Goal: Task Accomplishment & Management: Use online tool/utility

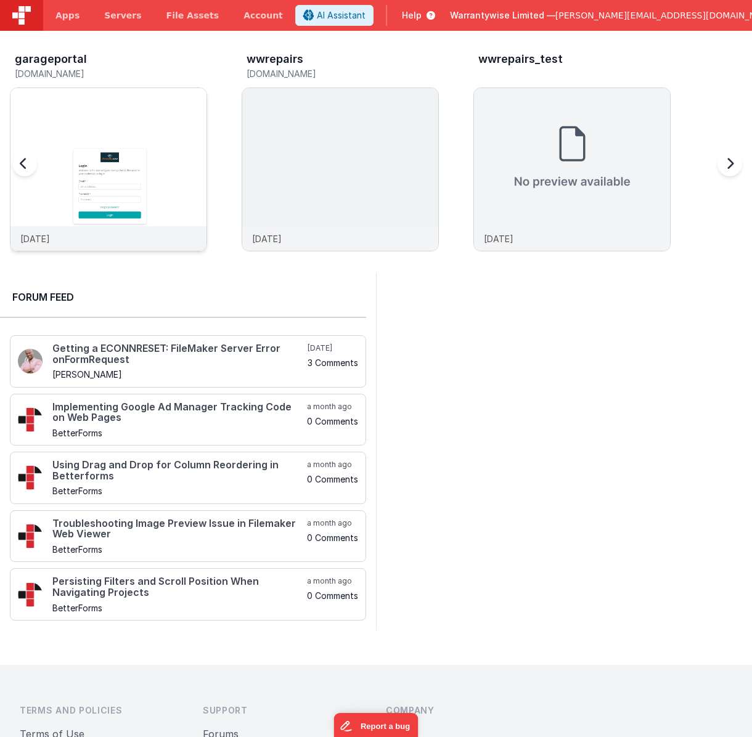
click at [128, 125] on img at bounding box center [108, 186] width 196 height 196
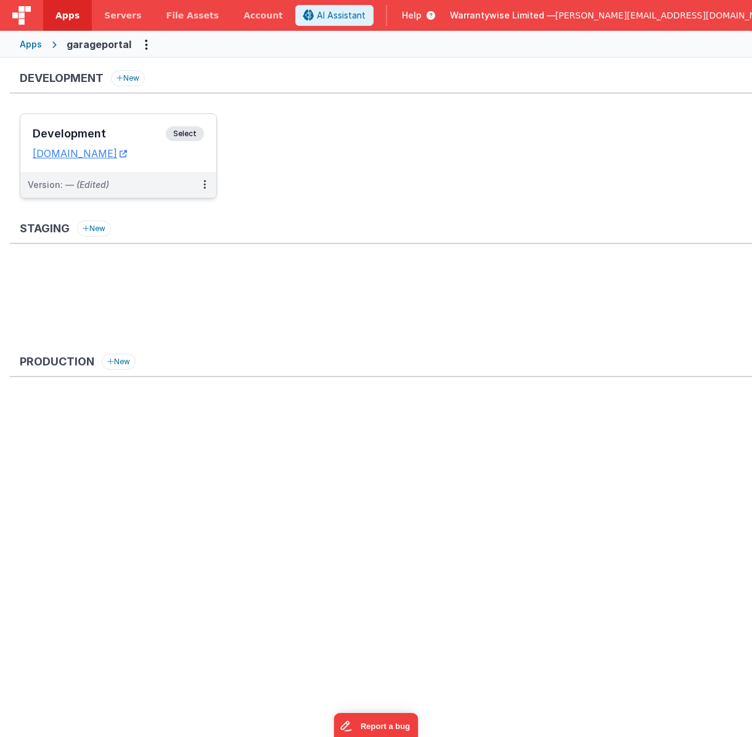
click at [125, 129] on h3 "Development" at bounding box center [99, 134] width 133 height 12
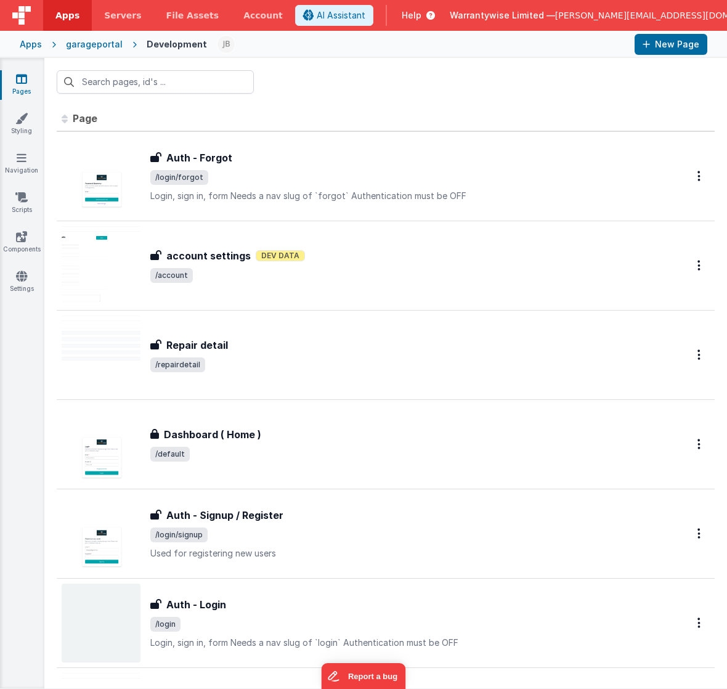
click at [87, 48] on div "garageportal" at bounding box center [94, 44] width 57 height 12
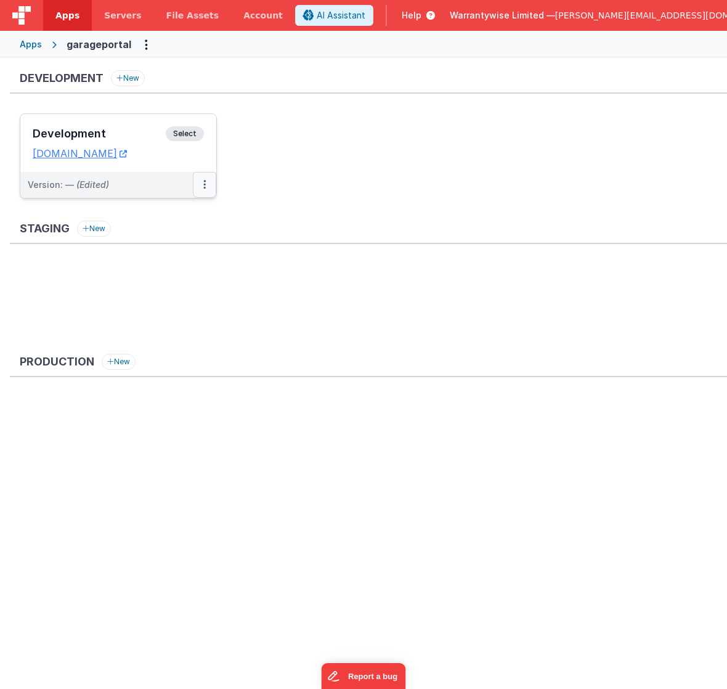
click at [203, 184] on icon at bounding box center [204, 184] width 2 height 1
click at [184, 208] on link "Edit" at bounding box center [162, 212] width 108 height 22
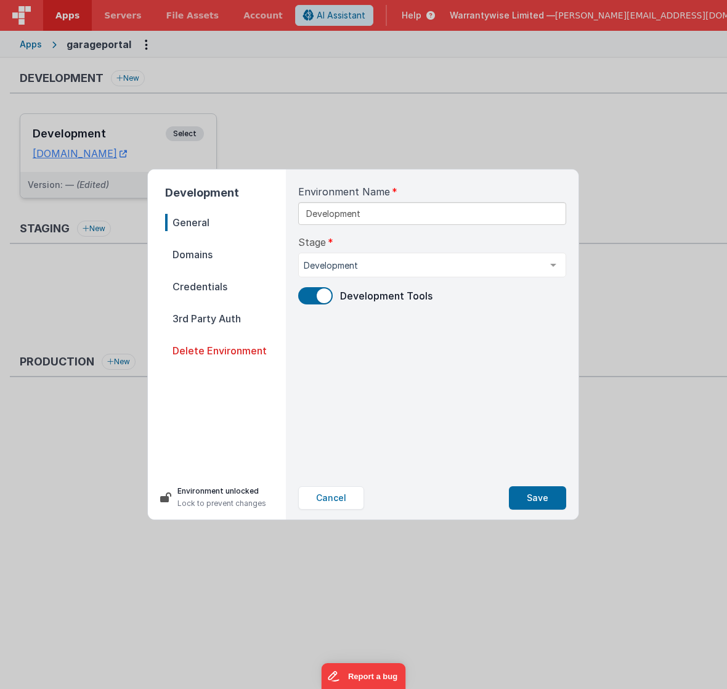
click at [315, 295] on span at bounding box center [315, 295] width 35 height 17
click at [529, 497] on button "Save" at bounding box center [537, 497] width 57 height 23
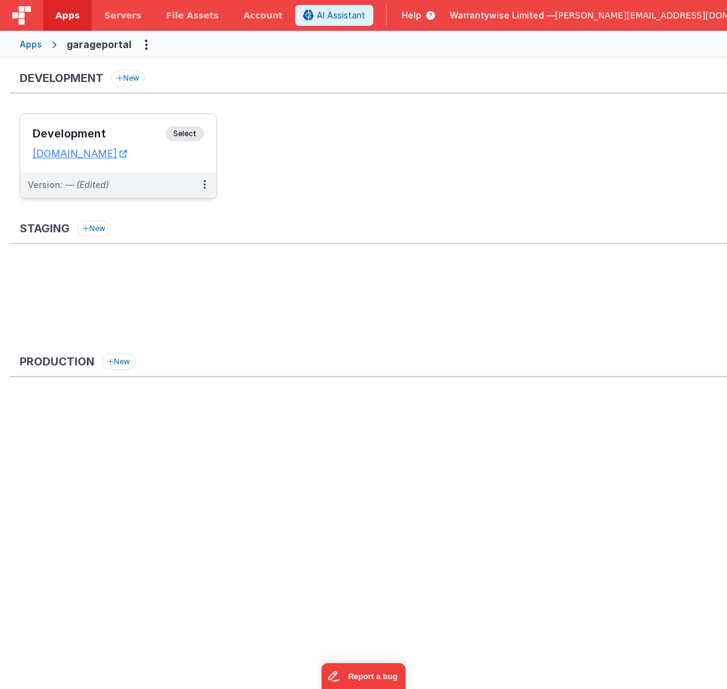
click at [102, 139] on h3 "Development" at bounding box center [99, 134] width 133 height 12
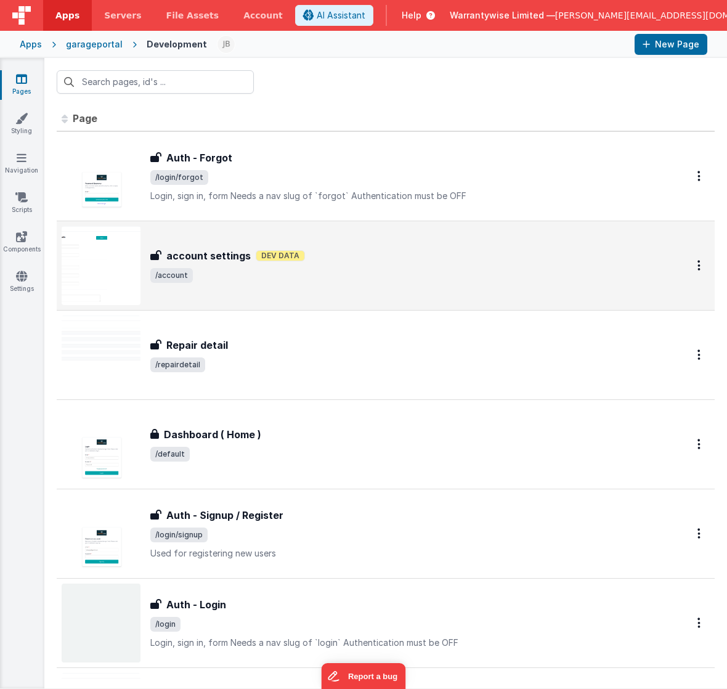
click at [347, 292] on div "account settings account settings Dev Data /account" at bounding box center [360, 265] width 596 height 79
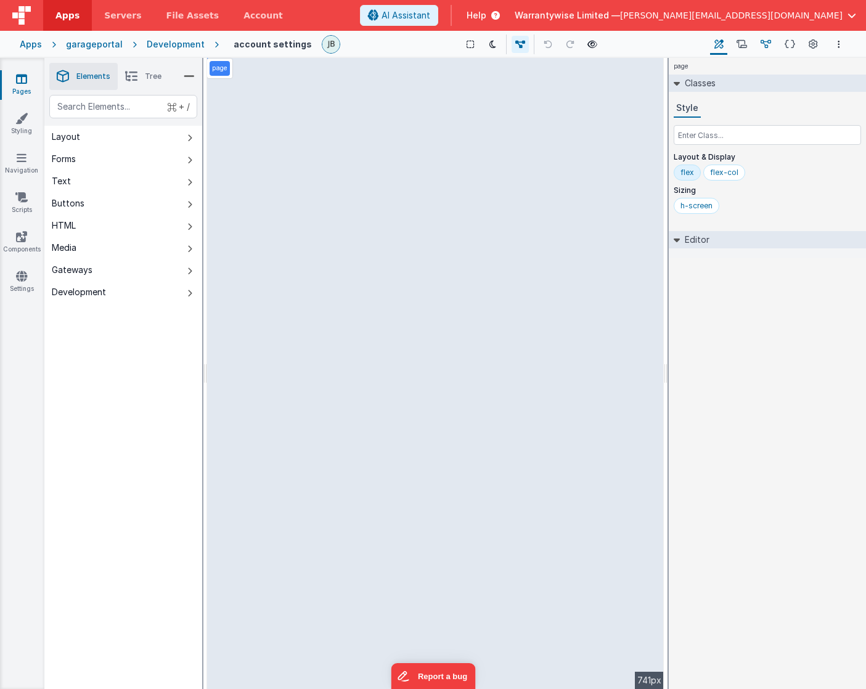
click at [751, 47] on icon at bounding box center [765, 44] width 10 height 13
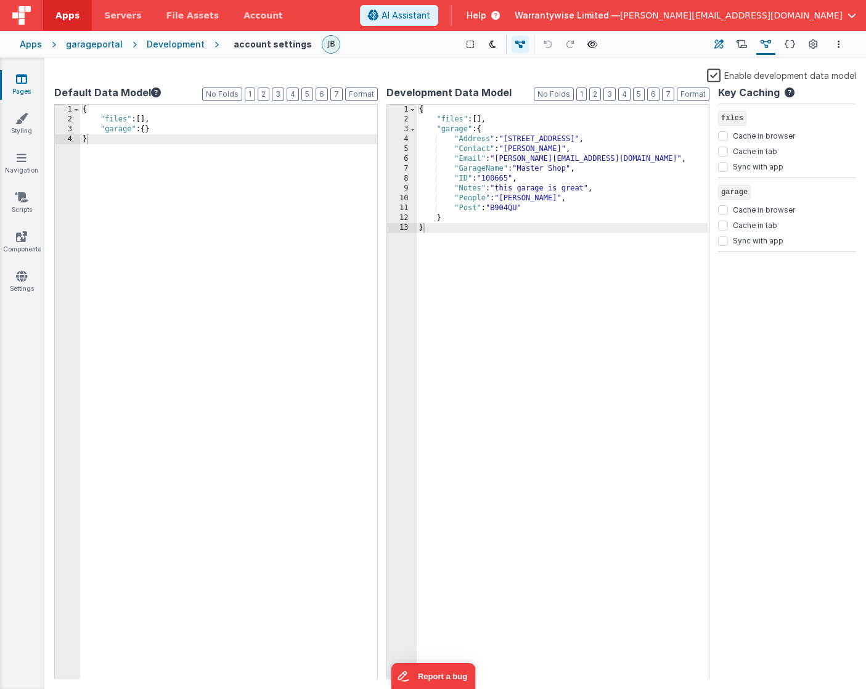
click at [715, 46] on icon at bounding box center [718, 44] width 9 height 13
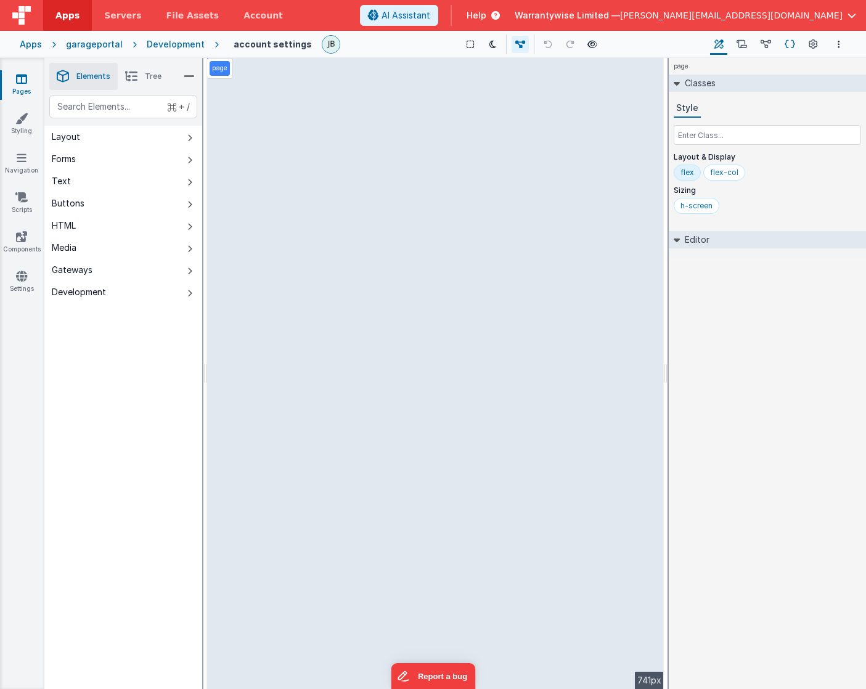
click at [751, 44] on icon at bounding box center [789, 44] width 10 height 13
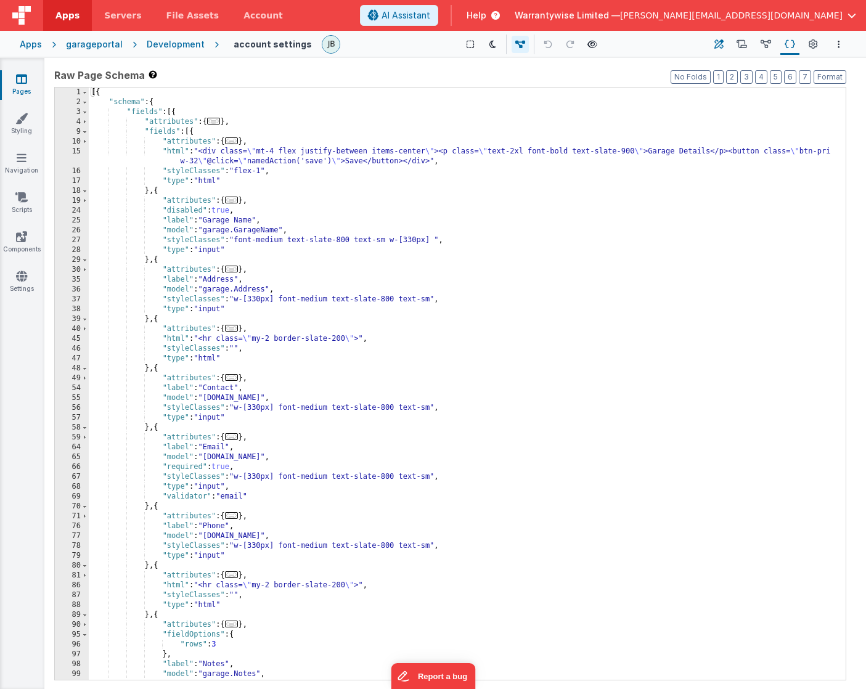
click at [716, 46] on icon at bounding box center [718, 44] width 9 height 13
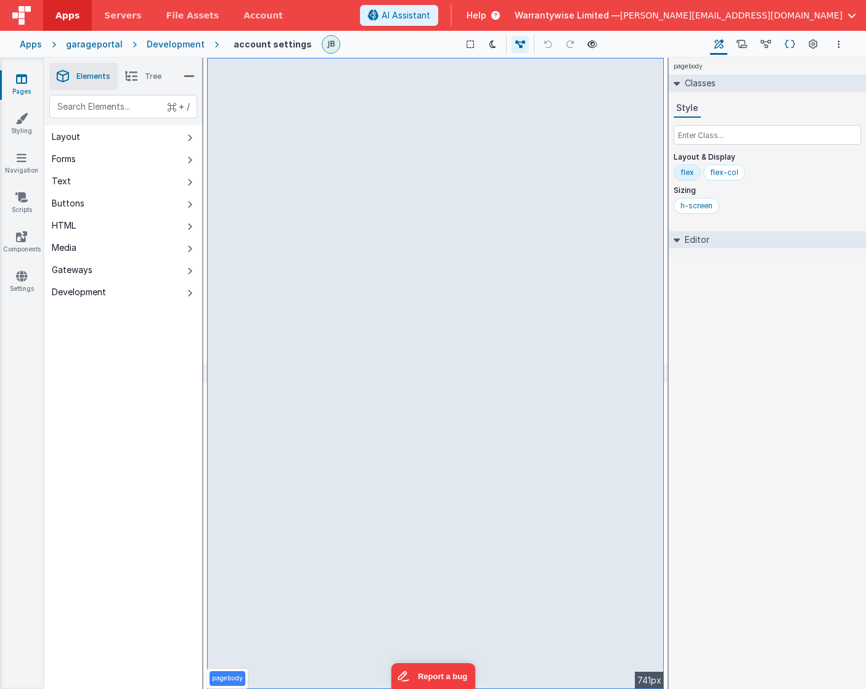
click at [751, 41] on icon at bounding box center [789, 44] width 10 height 13
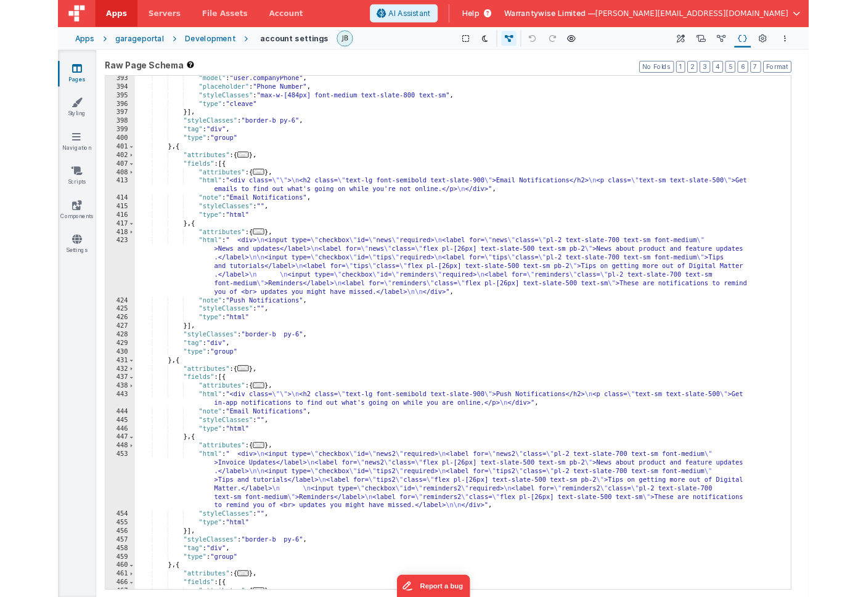
scroll to position [2730, 0]
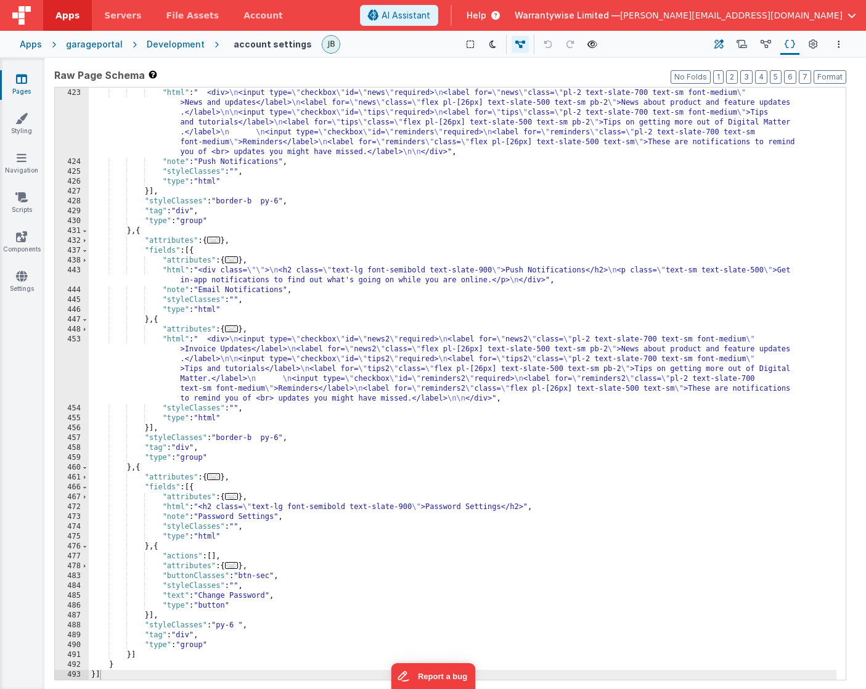
click at [723, 51] on icon at bounding box center [718, 44] width 9 height 13
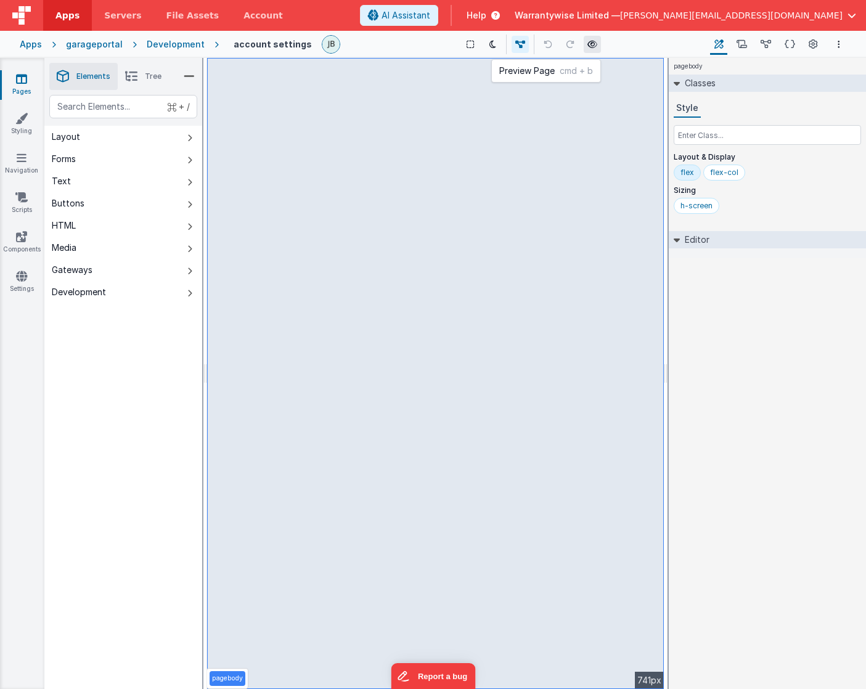
click at [588, 46] on icon at bounding box center [592, 44] width 10 height 9
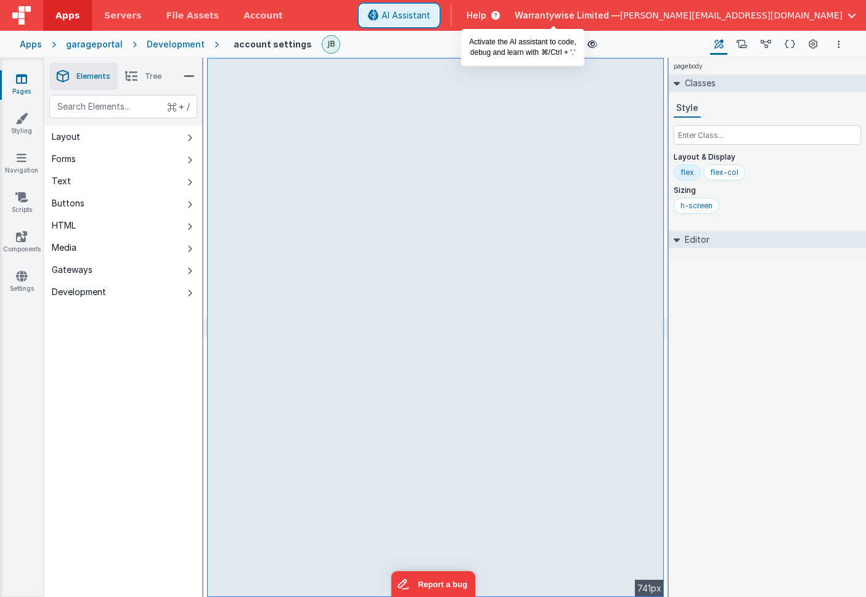
click at [430, 18] on span "AI Assistant" at bounding box center [405, 15] width 49 height 12
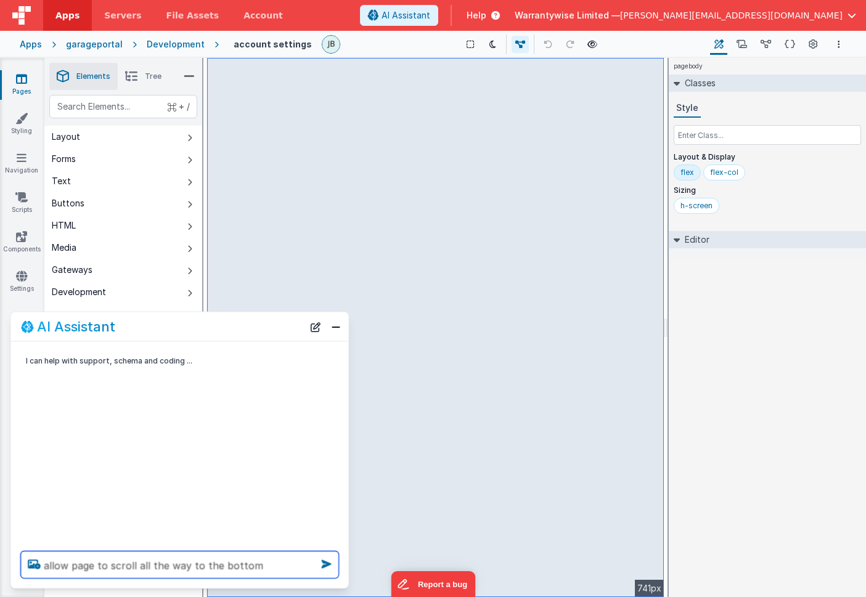
type textarea "allow page to scroll all the way to the bottom"
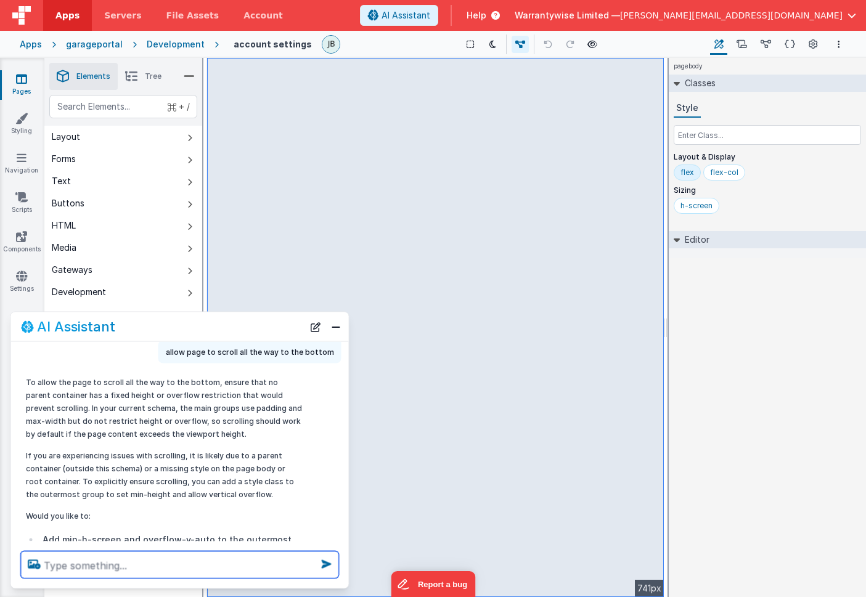
scroll to position [128, 0]
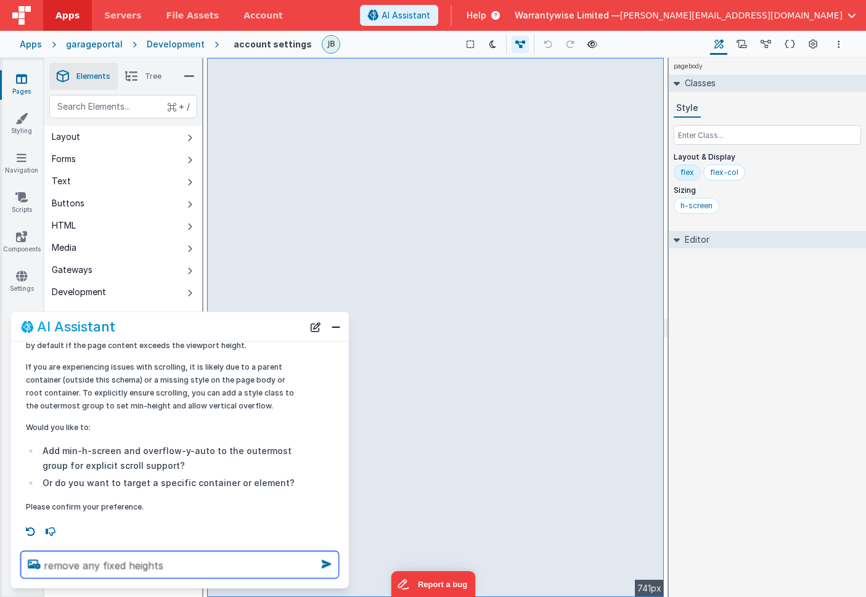
type textarea "remove any fixed heights"
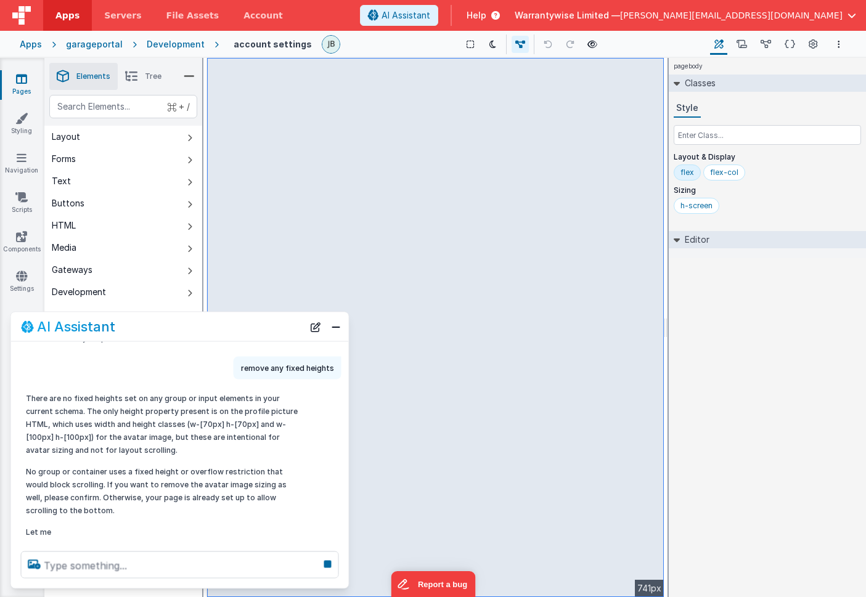
scroll to position [298, 0]
click at [325, 563] on icon at bounding box center [327, 565] width 17 height 20
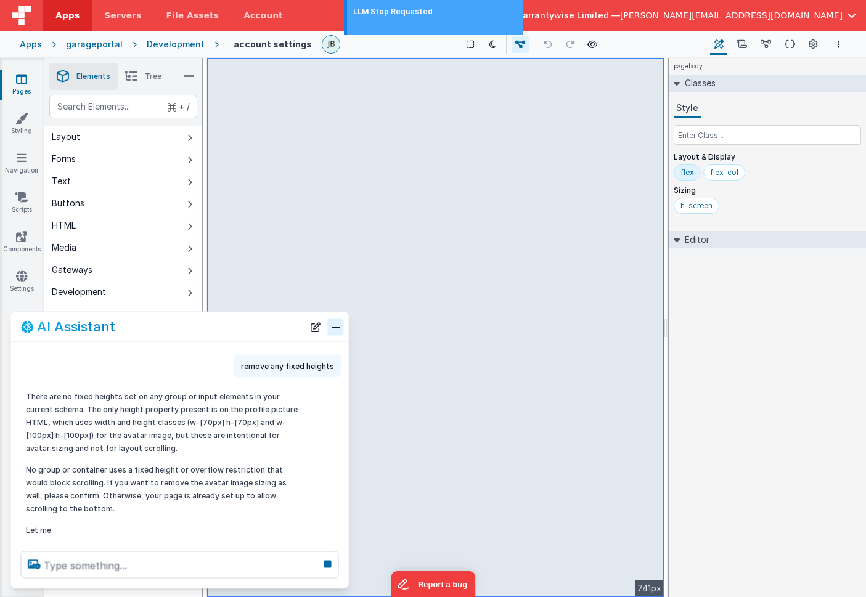
click at [334, 333] on button "Close" at bounding box center [336, 326] width 16 height 17
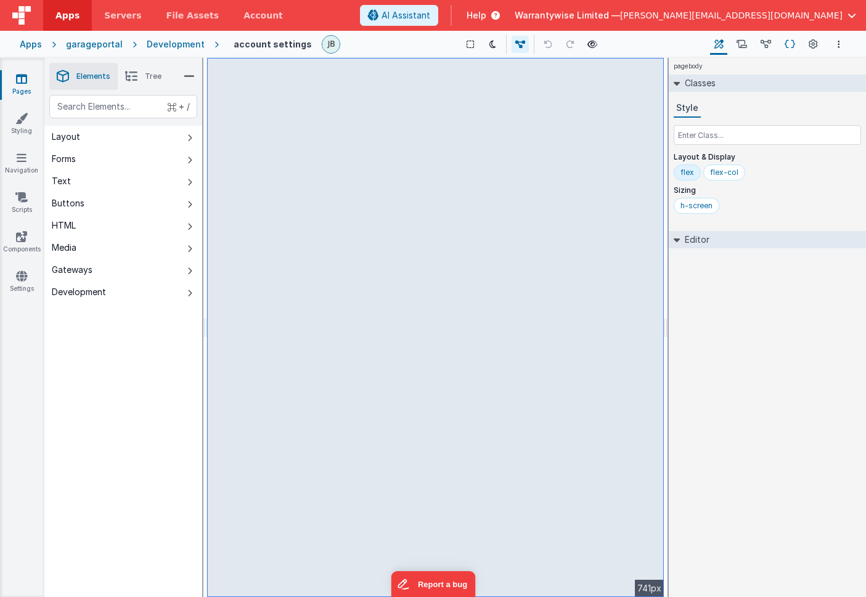
click at [751, 46] on icon at bounding box center [789, 44] width 10 height 13
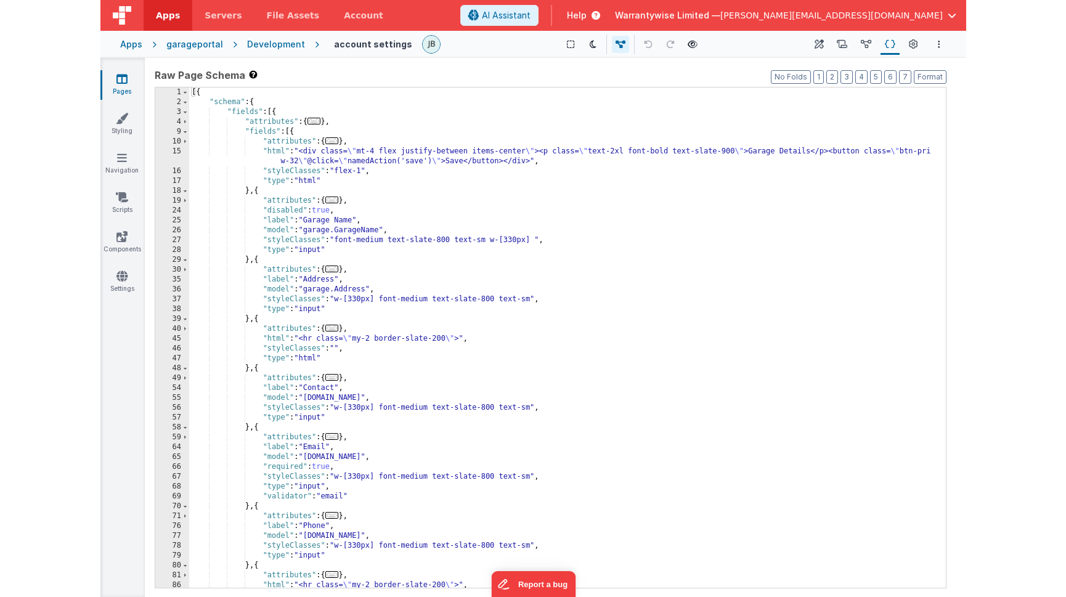
scroll to position [0, 0]
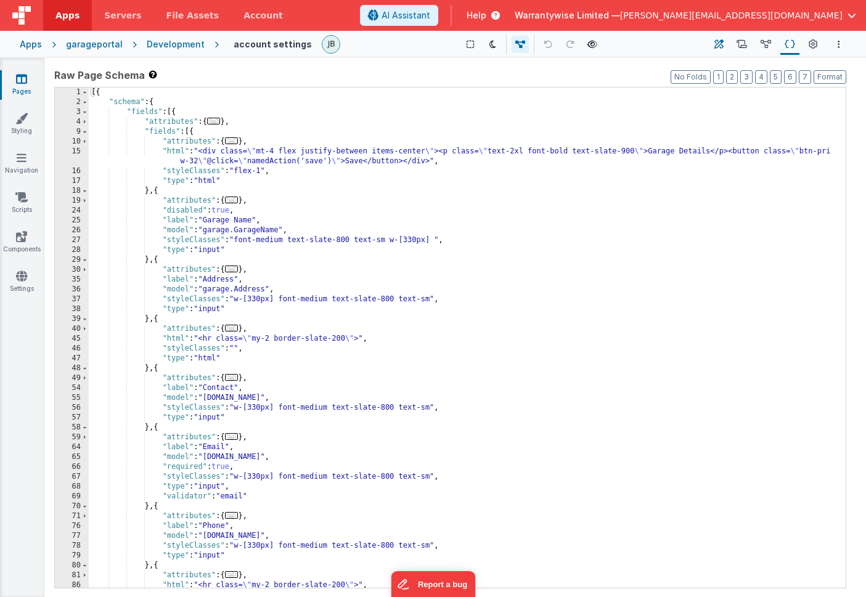
click at [719, 43] on icon at bounding box center [718, 44] width 9 height 13
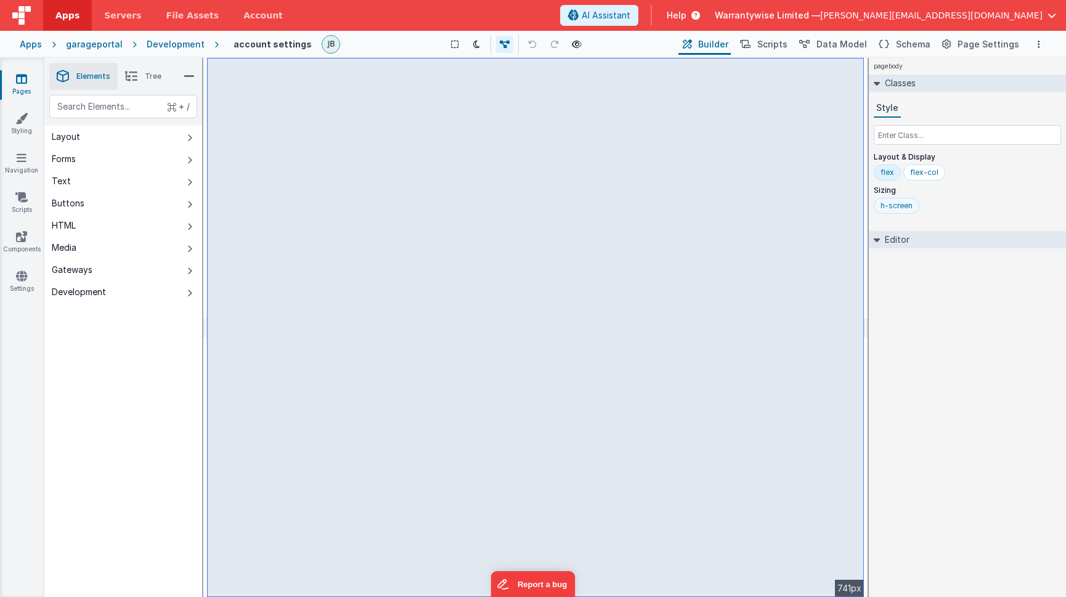
click at [751, 205] on div "h-screen" at bounding box center [896, 206] width 32 height 10
click at [751, 240] on icon at bounding box center [877, 240] width 6 height 10
click at [751, 240] on icon at bounding box center [877, 240] width 10 height 6
click at [751, 47] on button "Schema" at bounding box center [903, 44] width 59 height 21
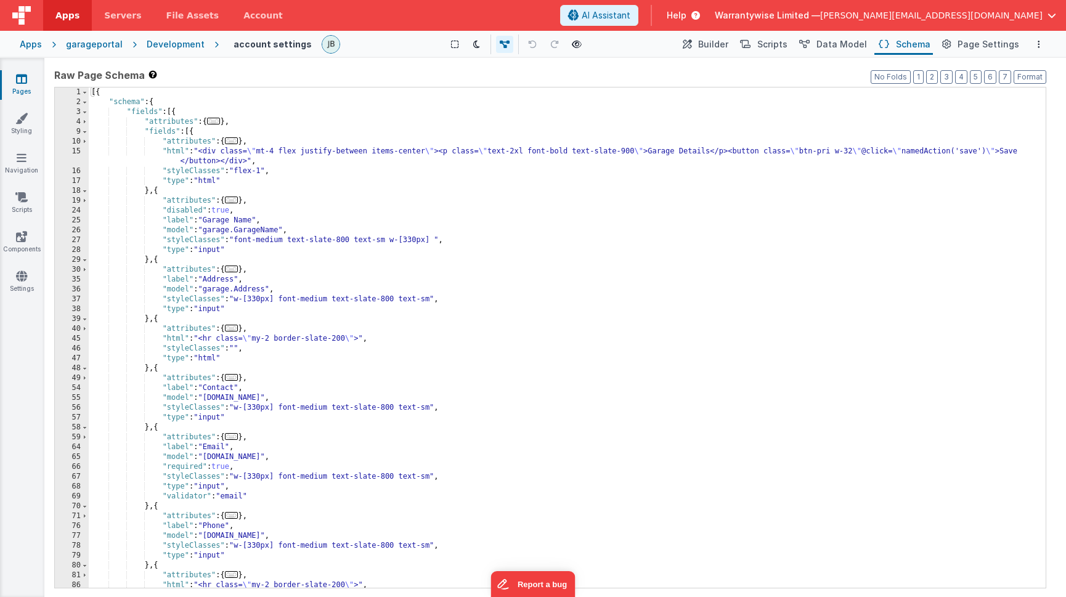
click at [167, 41] on div "Development" at bounding box center [176, 44] width 58 height 12
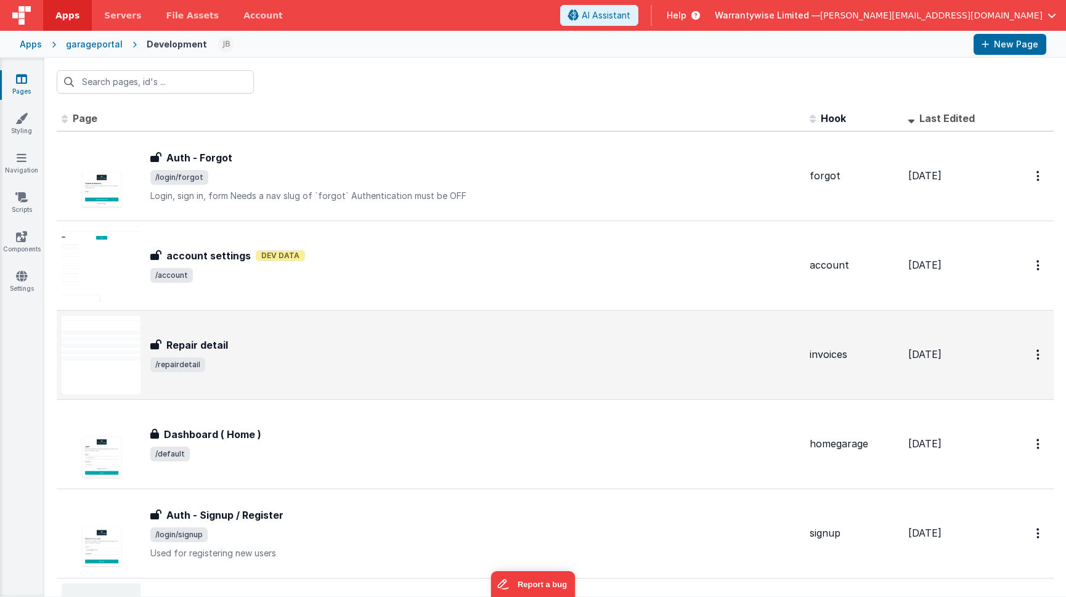
click at [343, 360] on span "/repairdetail" at bounding box center [474, 364] width 649 height 15
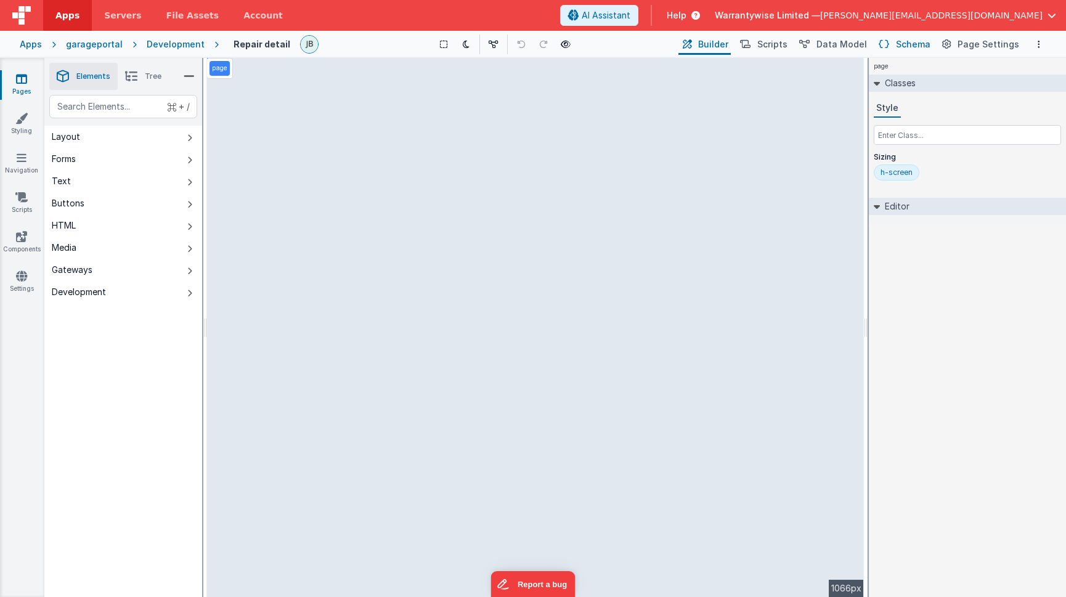
click at [751, 48] on span "Schema" at bounding box center [913, 44] width 35 height 12
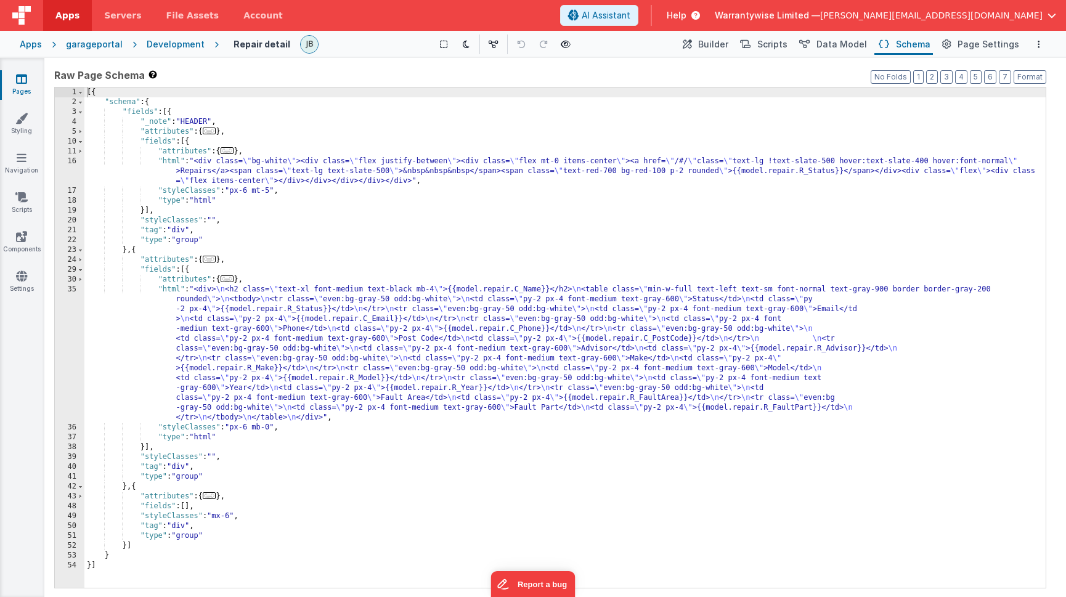
click at [163, 45] on div "Development" at bounding box center [176, 44] width 58 height 12
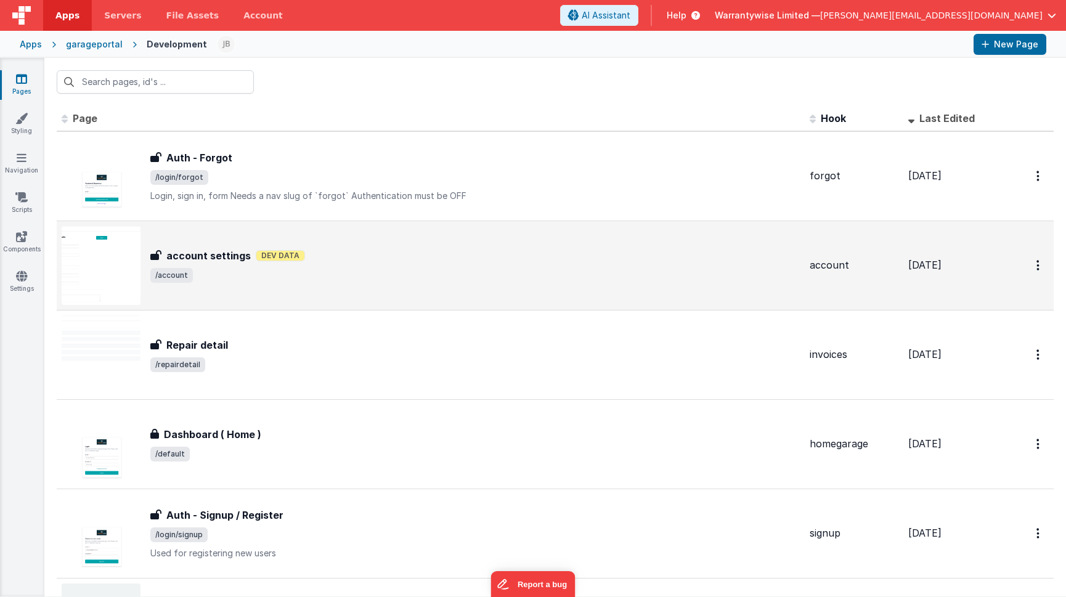
click at [519, 268] on span "/account" at bounding box center [474, 275] width 649 height 15
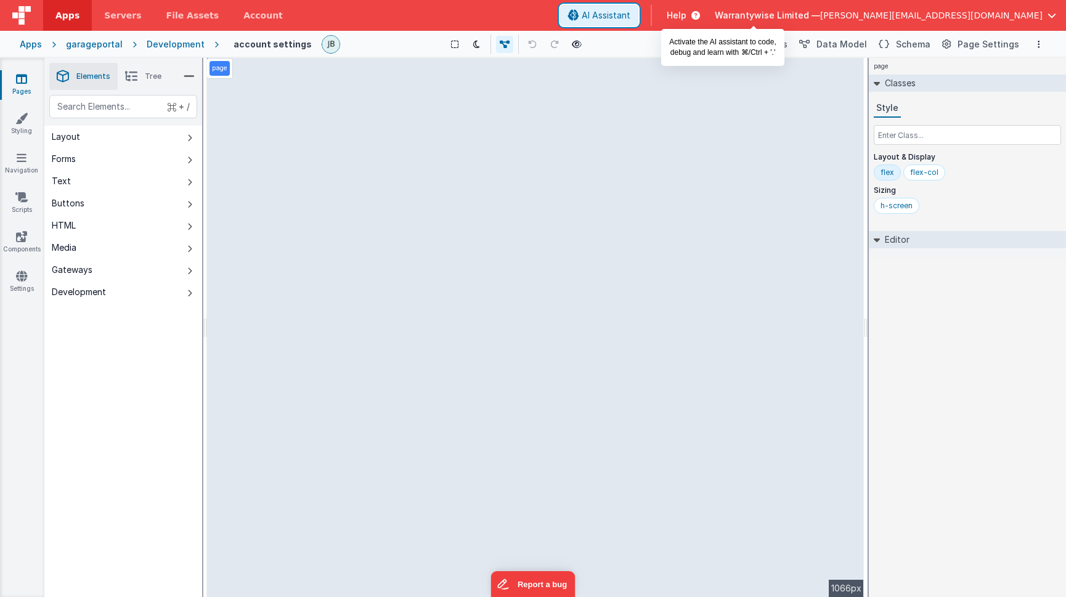
click at [630, 15] on span "AI Assistant" at bounding box center [606, 15] width 49 height 12
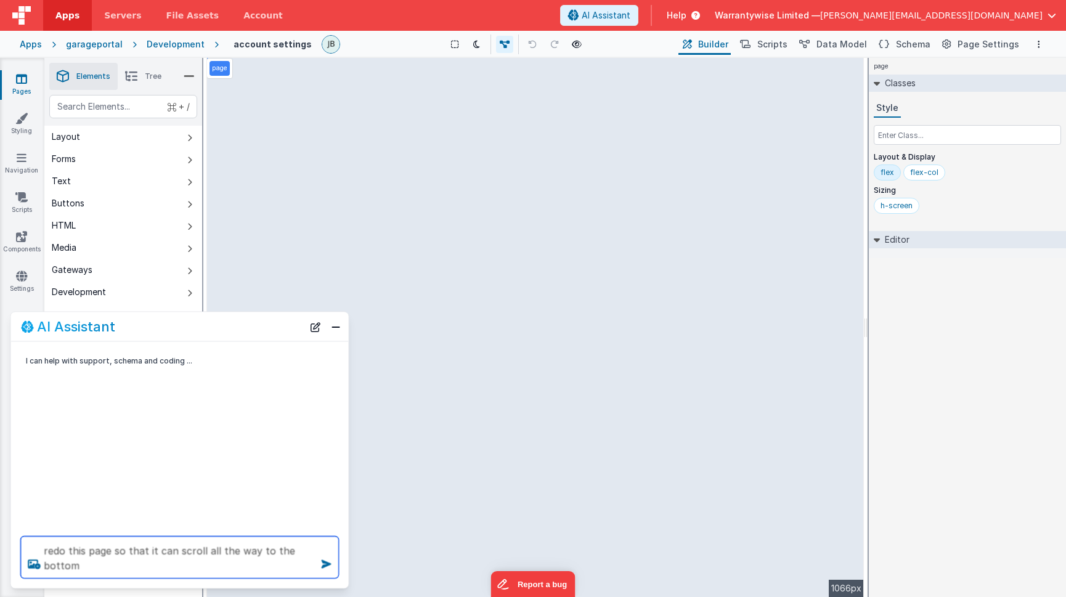
type textarea "redo this page so that it can scroll all the way to the bottom"
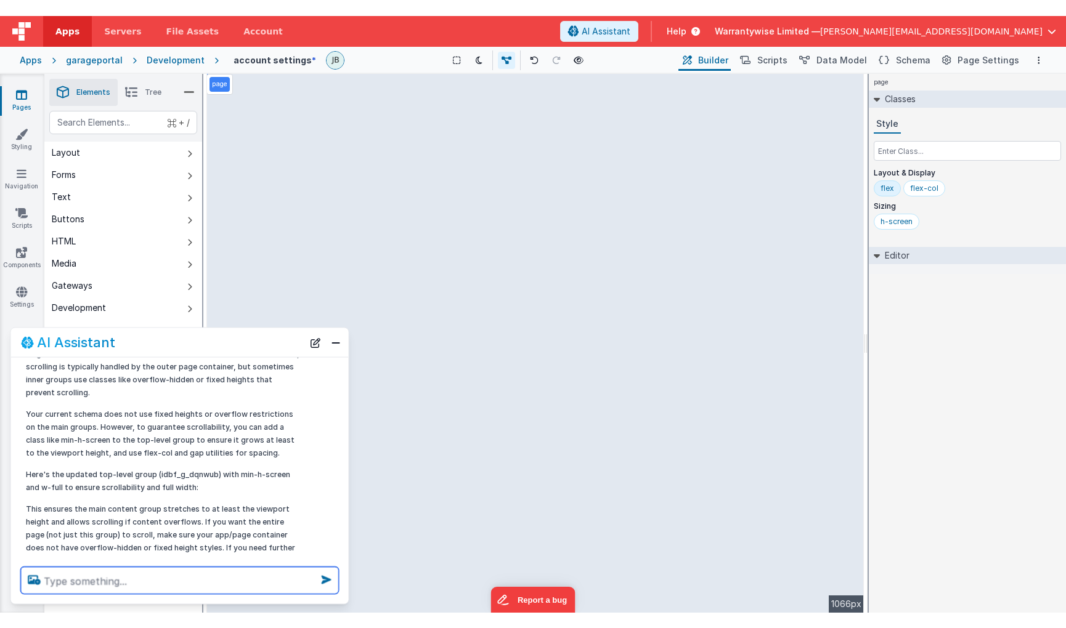
scroll to position [96, 0]
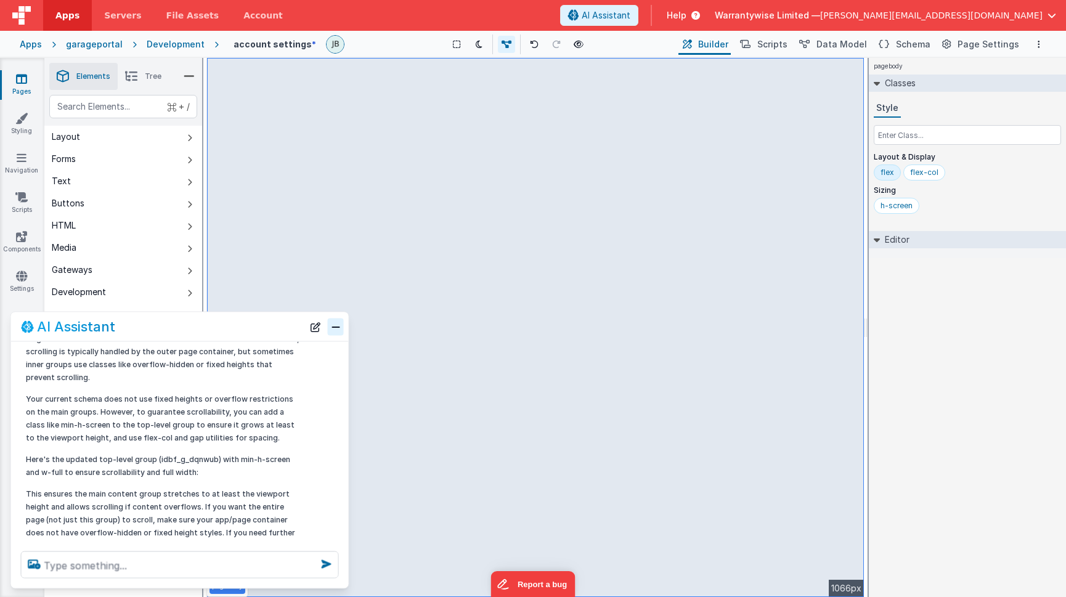
click at [337, 331] on button "Close" at bounding box center [336, 326] width 16 height 17
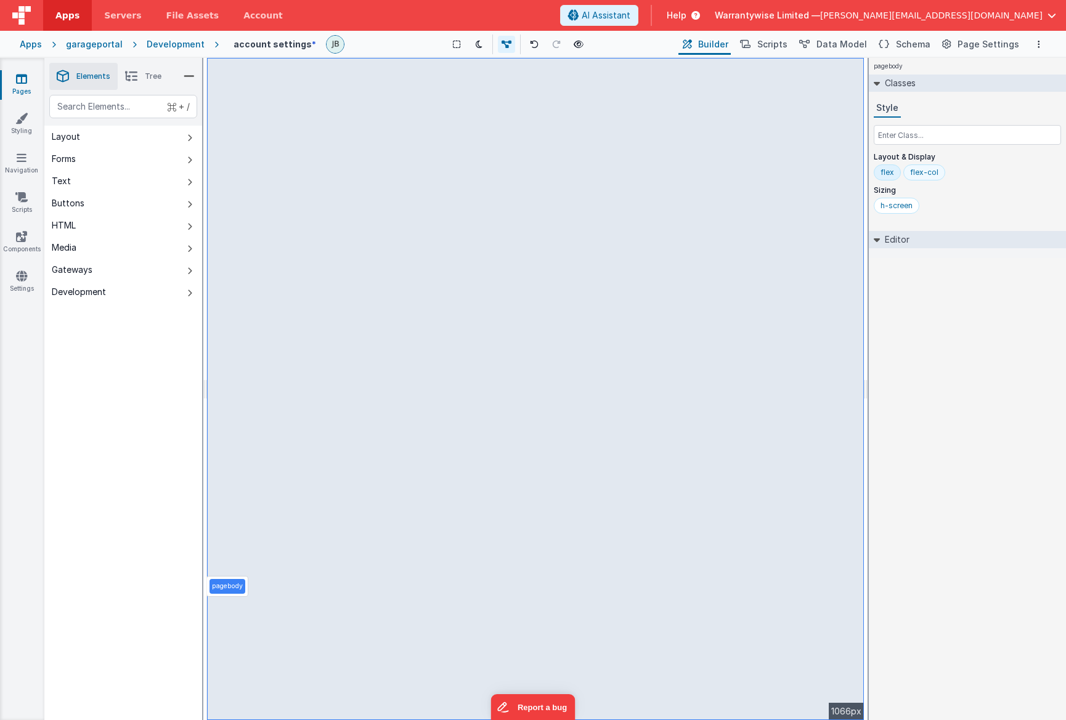
click at [751, 167] on div "flex-col" at bounding box center [924, 173] width 42 height 16
click at [751, 174] on div "flex" at bounding box center [887, 173] width 14 height 10
click at [751, 47] on button "Schema" at bounding box center [903, 44] width 59 height 21
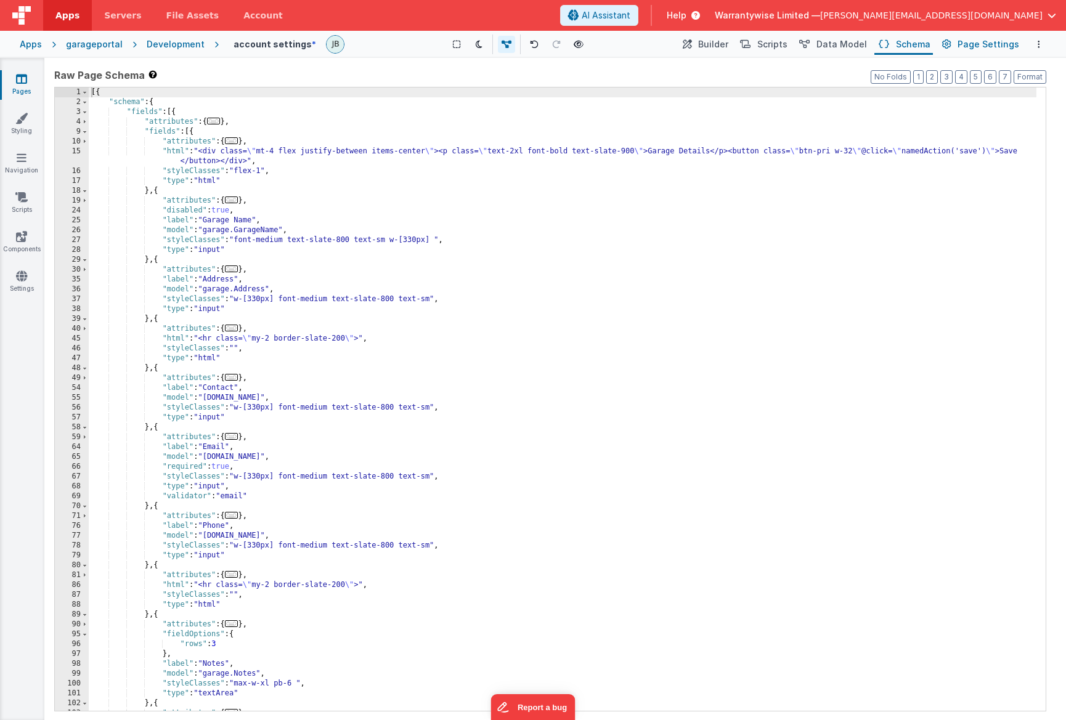
click at [751, 46] on span "Page Settings" at bounding box center [989, 44] width 62 height 12
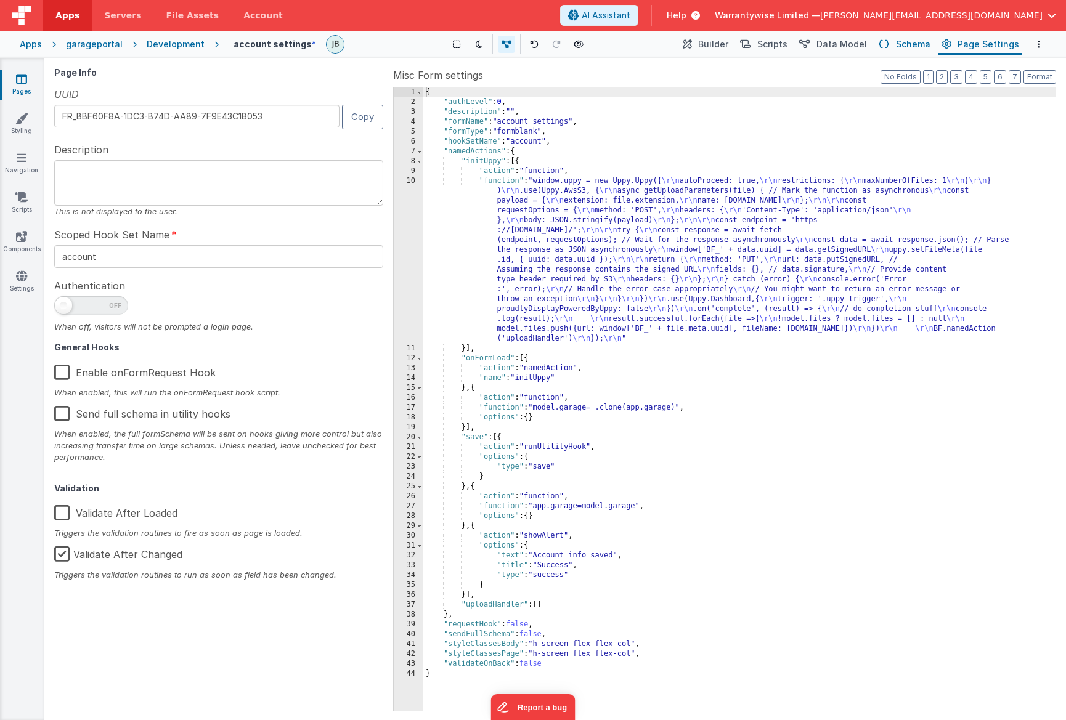
click at [751, 44] on span "Schema" at bounding box center [913, 44] width 35 height 12
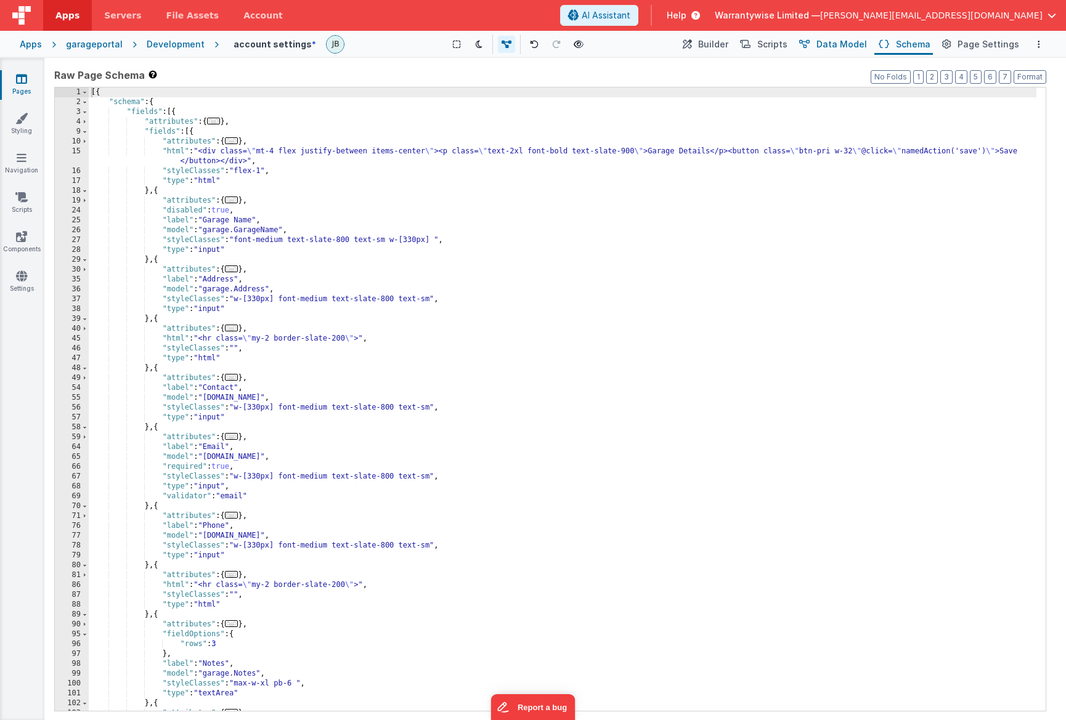
click at [751, 47] on span "Data Model" at bounding box center [841, 44] width 51 height 12
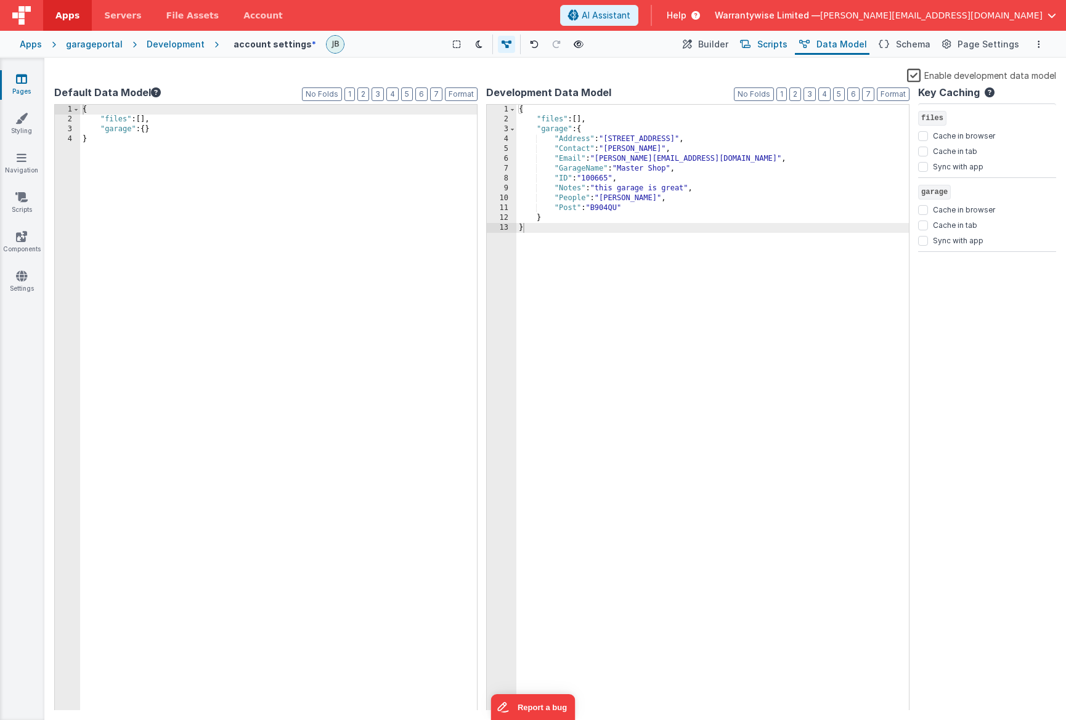
click at [751, 48] on span "Scripts" at bounding box center [772, 44] width 30 height 12
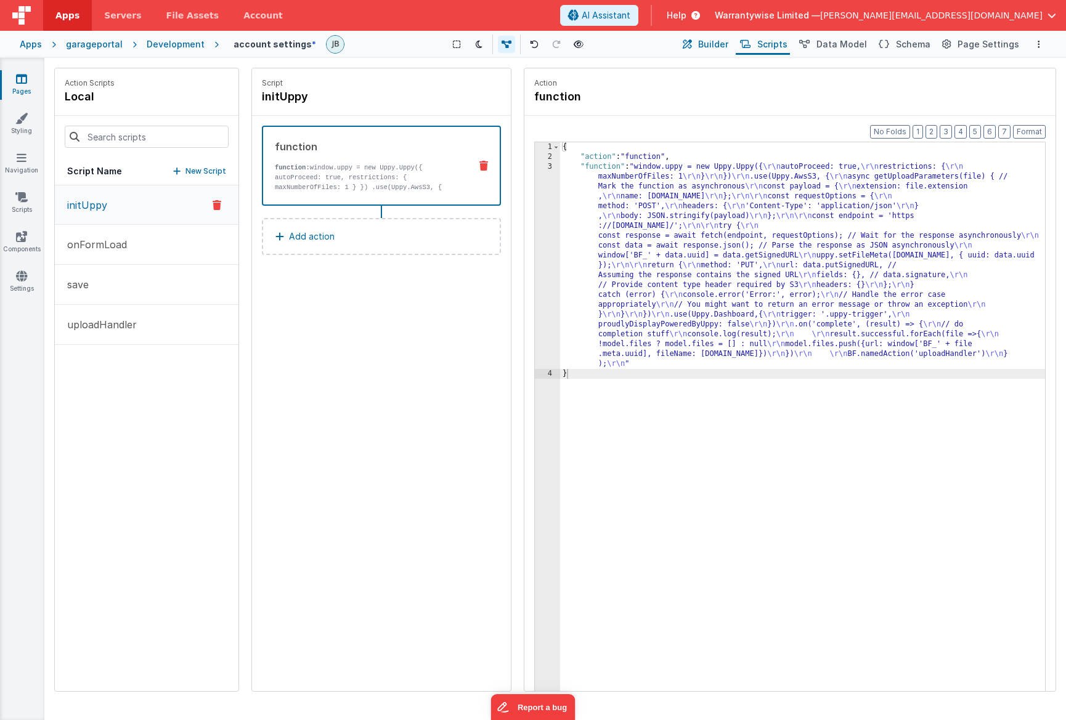
click at [724, 46] on span "Builder" at bounding box center [713, 44] width 30 height 12
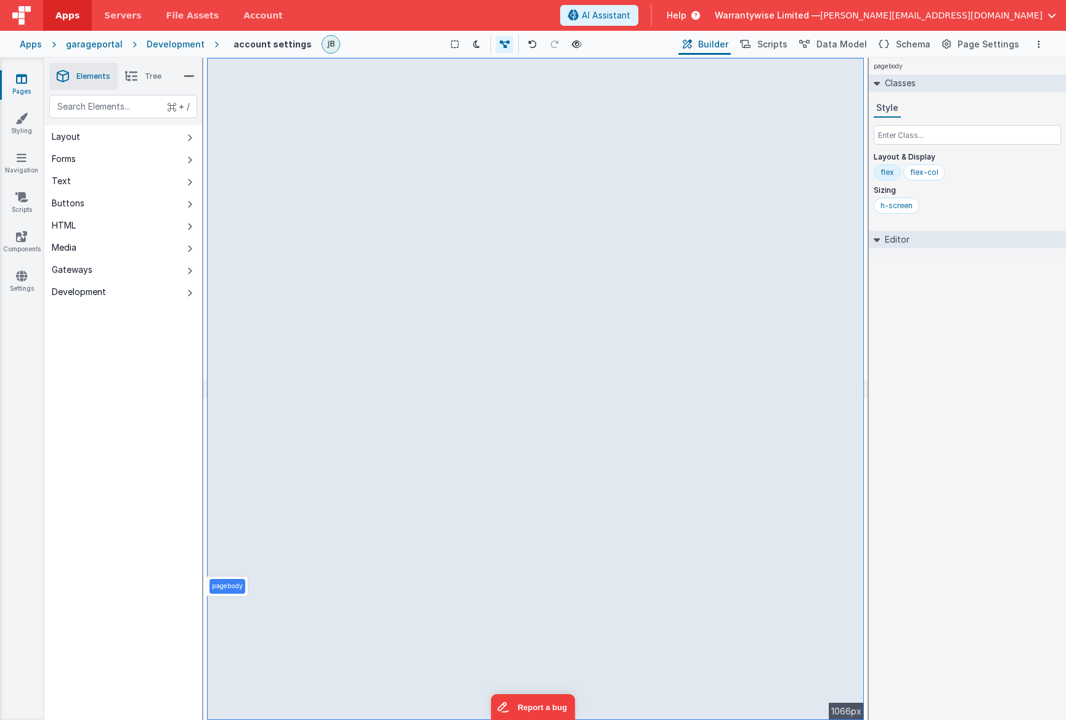
click at [232, 590] on p "pagebody" at bounding box center [227, 587] width 31 height 10
click at [221, 587] on p "pagebody" at bounding box center [227, 587] width 31 height 10
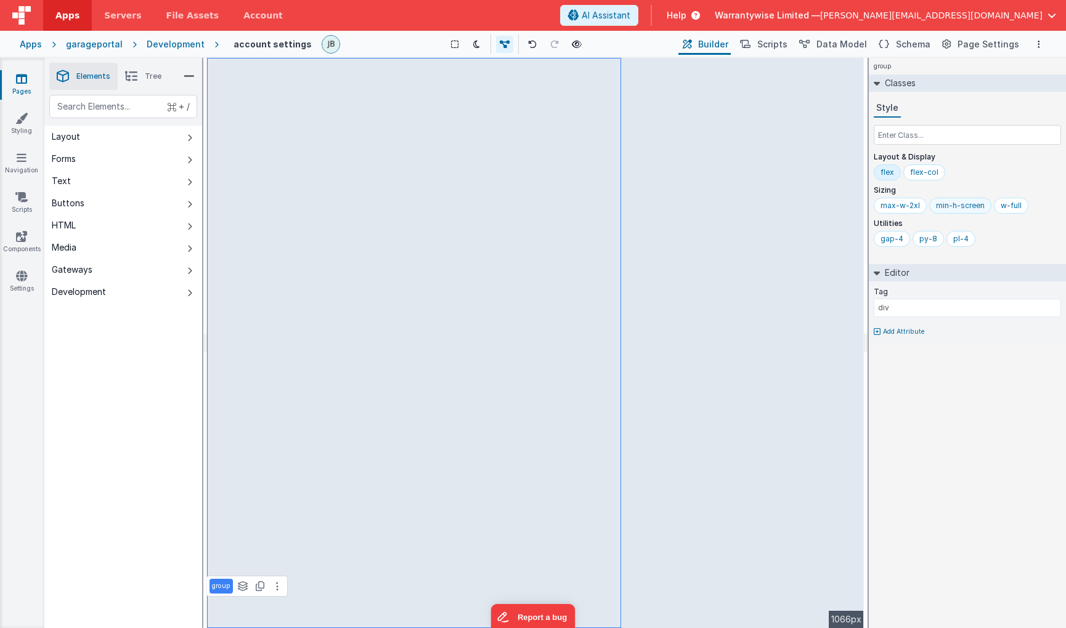
click at [751, 206] on div "min-h-screen" at bounding box center [960, 206] width 49 height 10
click at [751, 205] on div "max-w-2xl" at bounding box center [899, 206] width 39 height 10
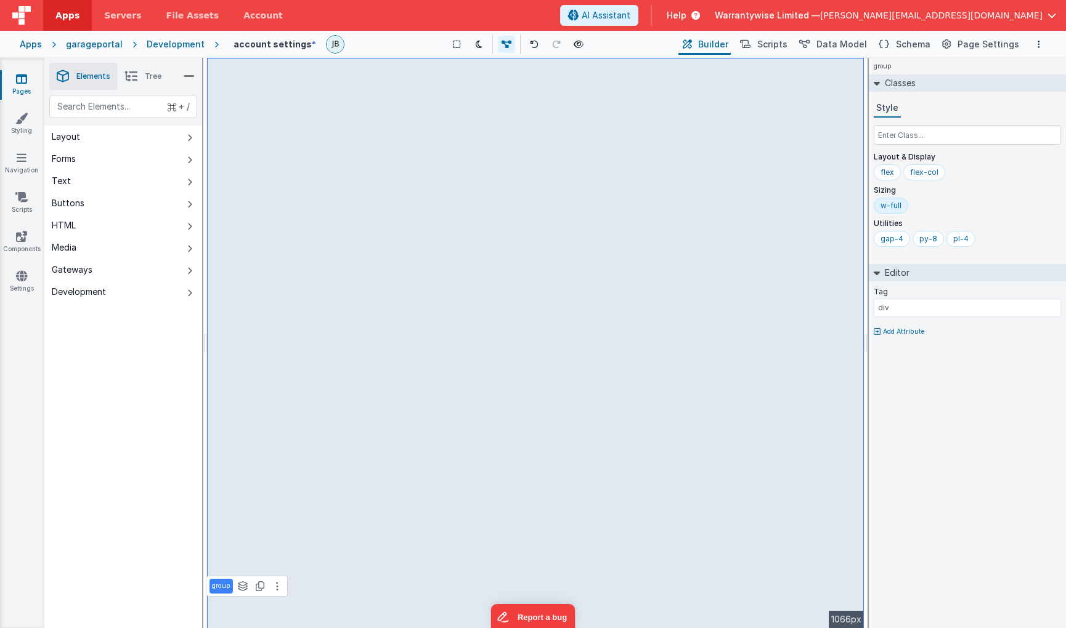
click at [751, 206] on div "w-full" at bounding box center [890, 206] width 21 height 10
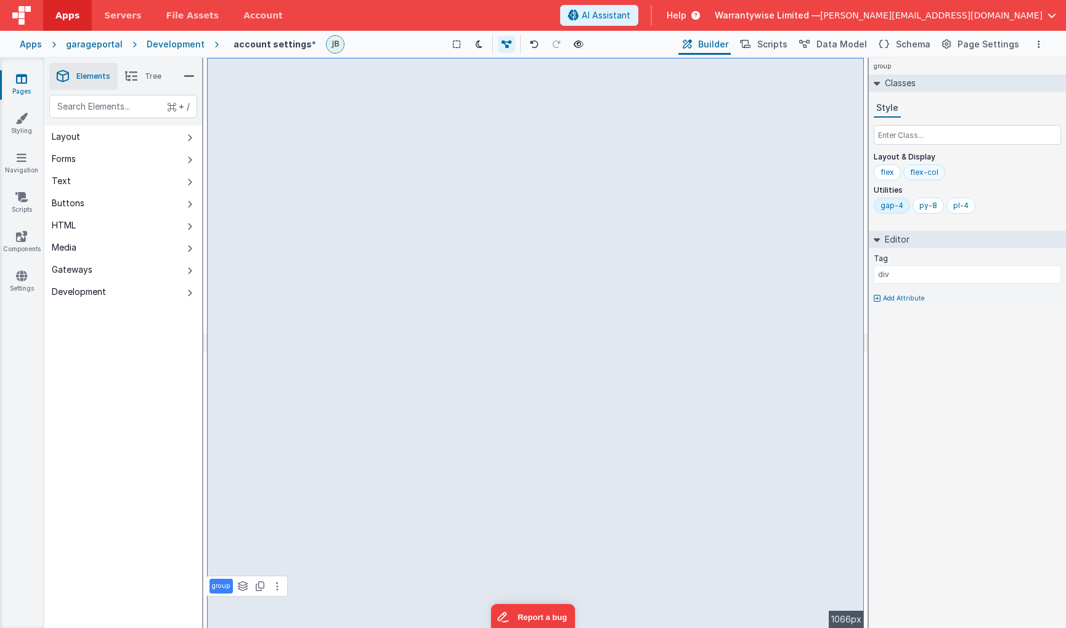
click at [751, 174] on div "flex-col" at bounding box center [924, 173] width 28 height 10
